Goal: Task Accomplishment & Management: Complete application form

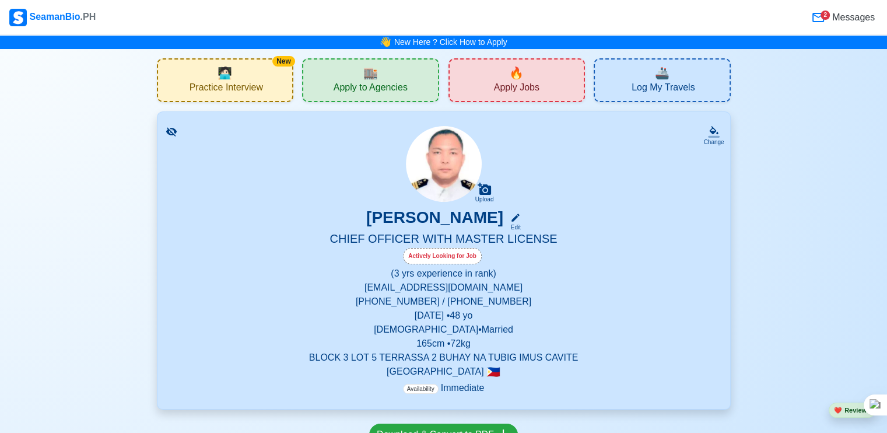
click at [527, 82] on span "Apply Jobs" at bounding box center [517, 89] width 46 height 15
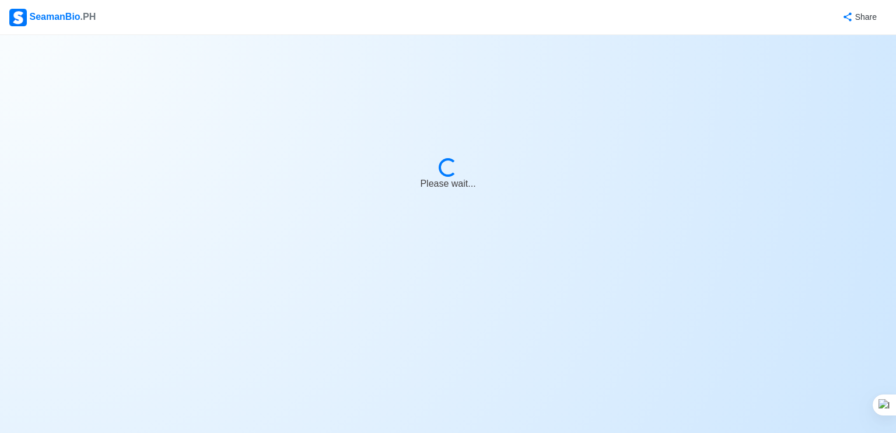
select select "Chief Officer"
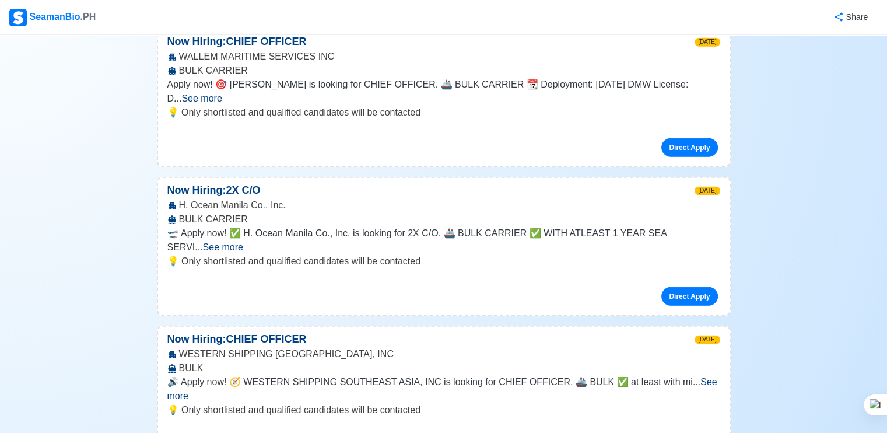
scroll to position [7214, 0]
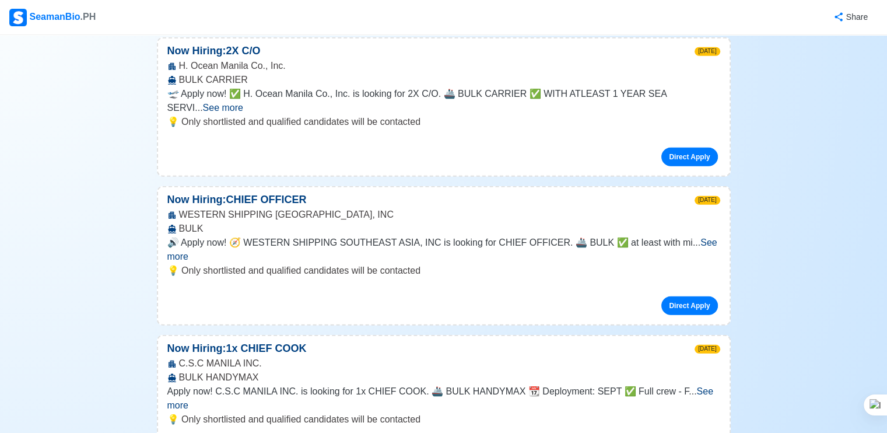
scroll to position [7351, 0]
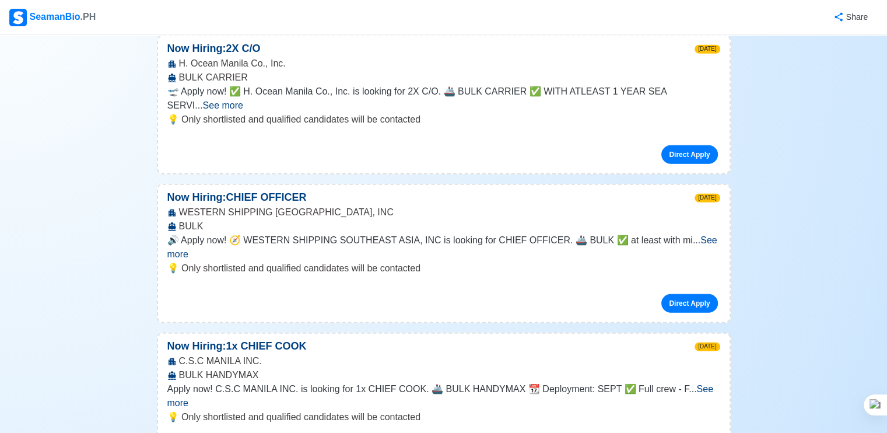
drag, startPoint x: 172, startPoint y: 211, endPoint x: 298, endPoint y: 208, distance: 126.0
drag, startPoint x: 298, startPoint y: 208, endPoint x: 287, endPoint y: 212, distance: 11.1
copy p "NITRA MARITIME MANILA INC"
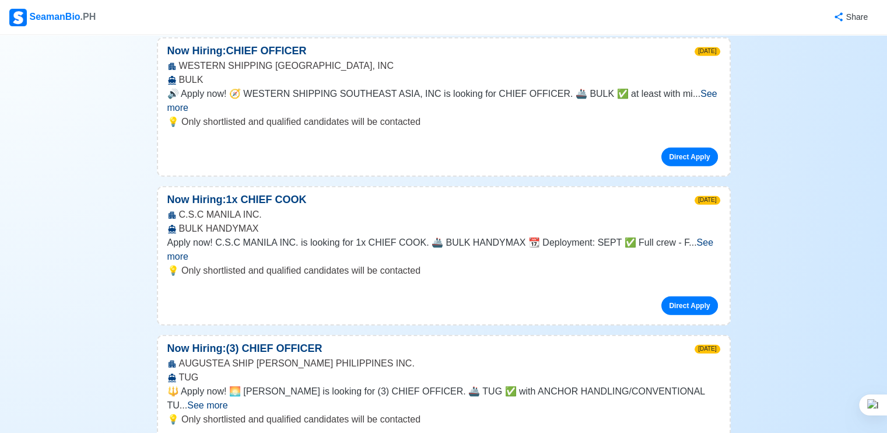
scroll to position [7622, 0]
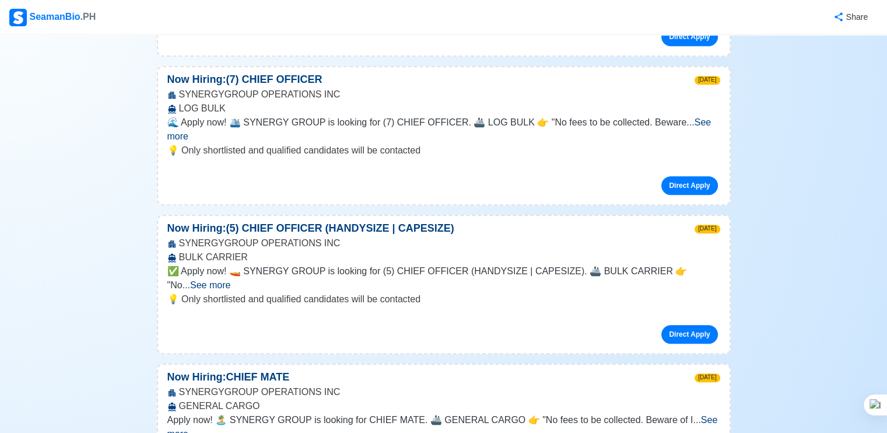
scroll to position [9664, 0]
